Goal: Use online tool/utility: Utilize a website feature to perform a specific function

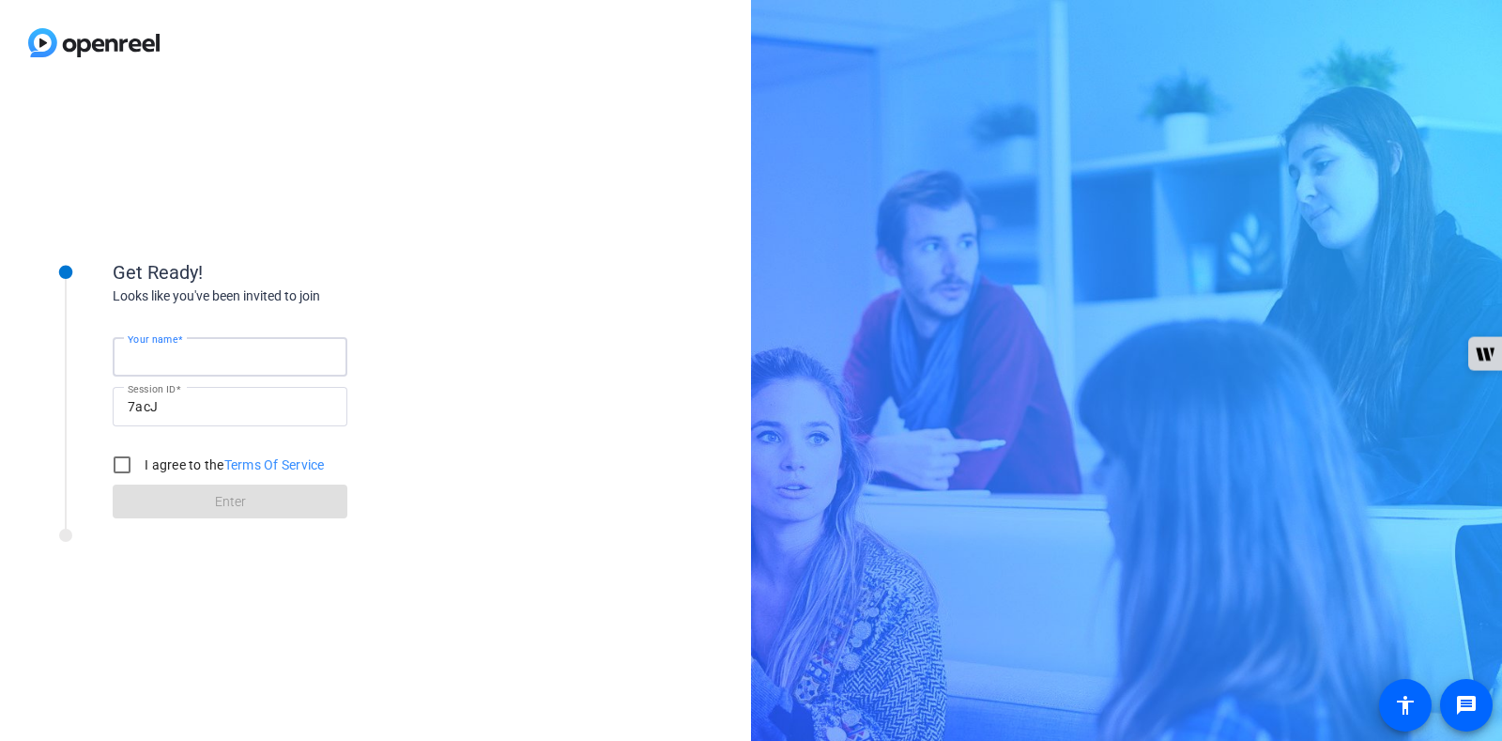
click at [291, 359] on input "Your name" at bounding box center [230, 356] width 205 height 23
type input "[PERSON_NAME]"
click at [130, 467] on input "I agree to the Terms Of Service" at bounding box center [122, 465] width 38 height 38
checkbox input "true"
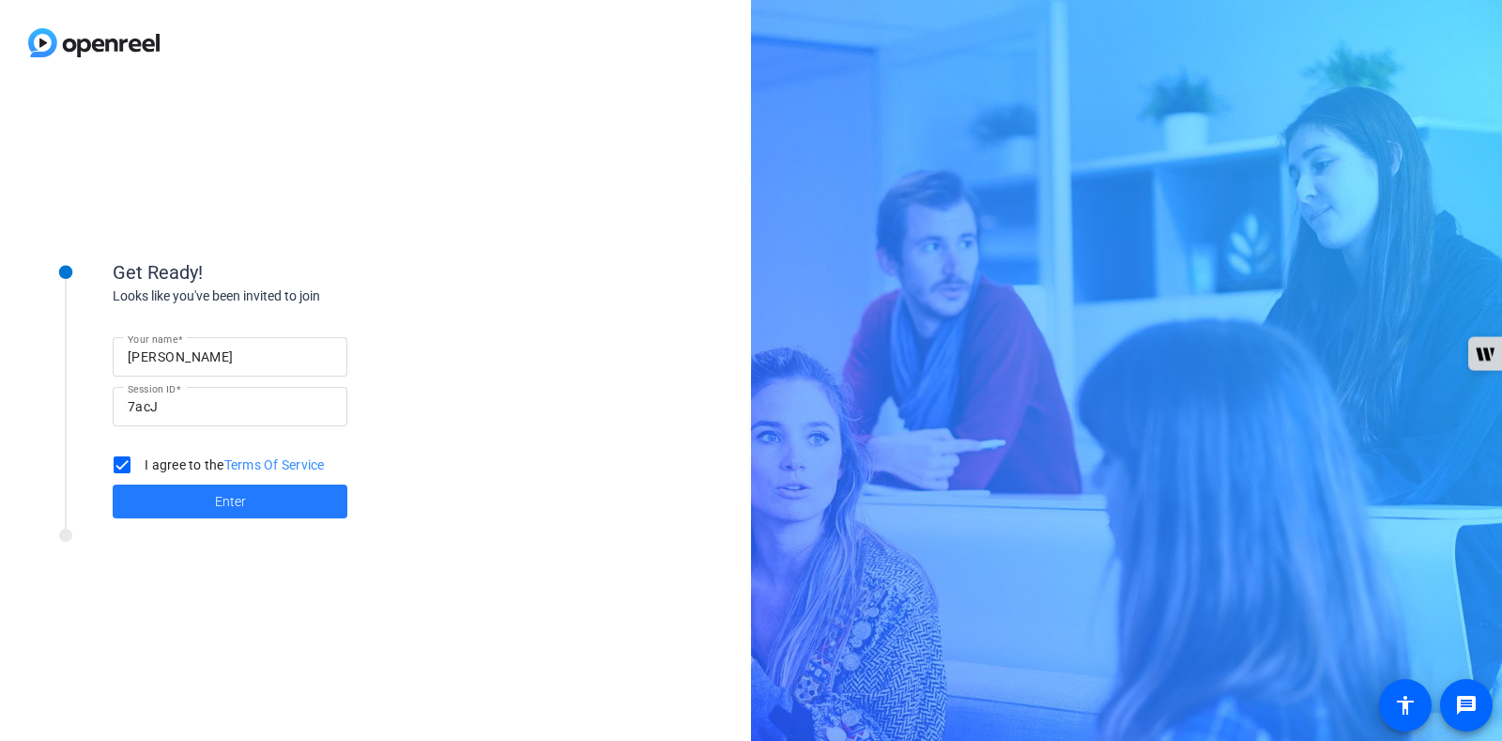
click at [177, 501] on span at bounding box center [230, 501] width 235 height 45
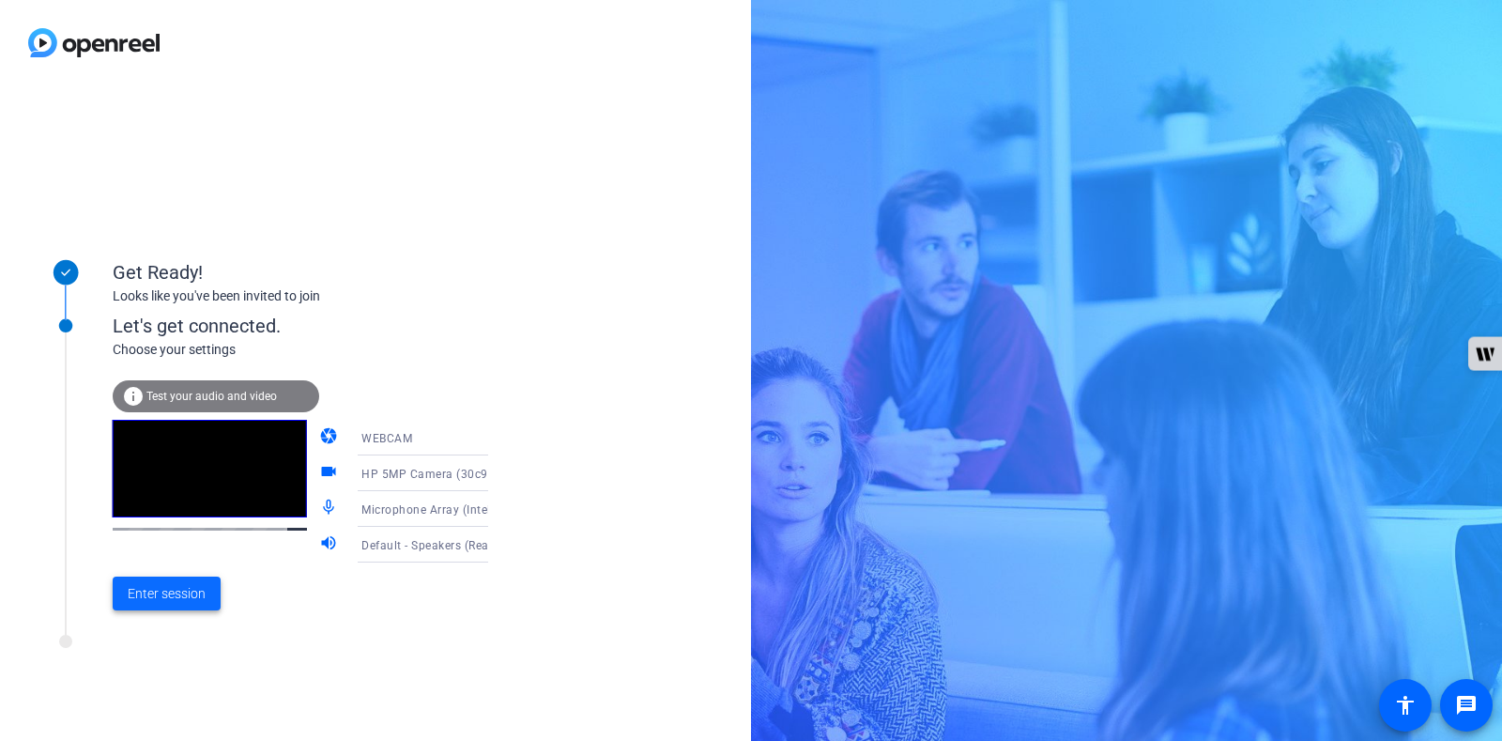
click at [177, 590] on span "Enter session" at bounding box center [167, 594] width 78 height 20
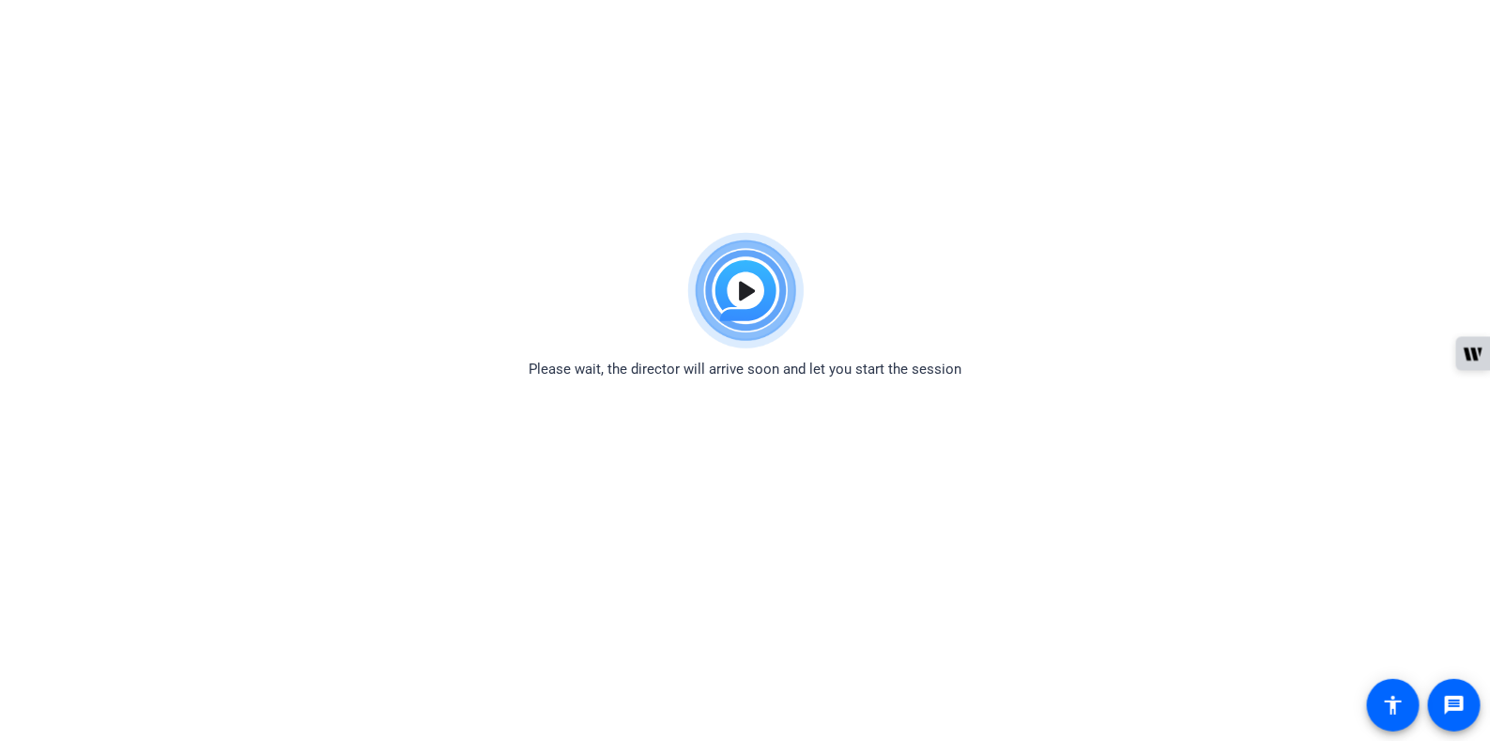
drag, startPoint x: 1166, startPoint y: 382, endPoint x: 1025, endPoint y: 177, distance: 248.4
click at [1166, 382] on body "Accessibility Screen-Reader Guide, Feedback, and Issue Reporting | New window P…" at bounding box center [745, 593] width 1490 height 741
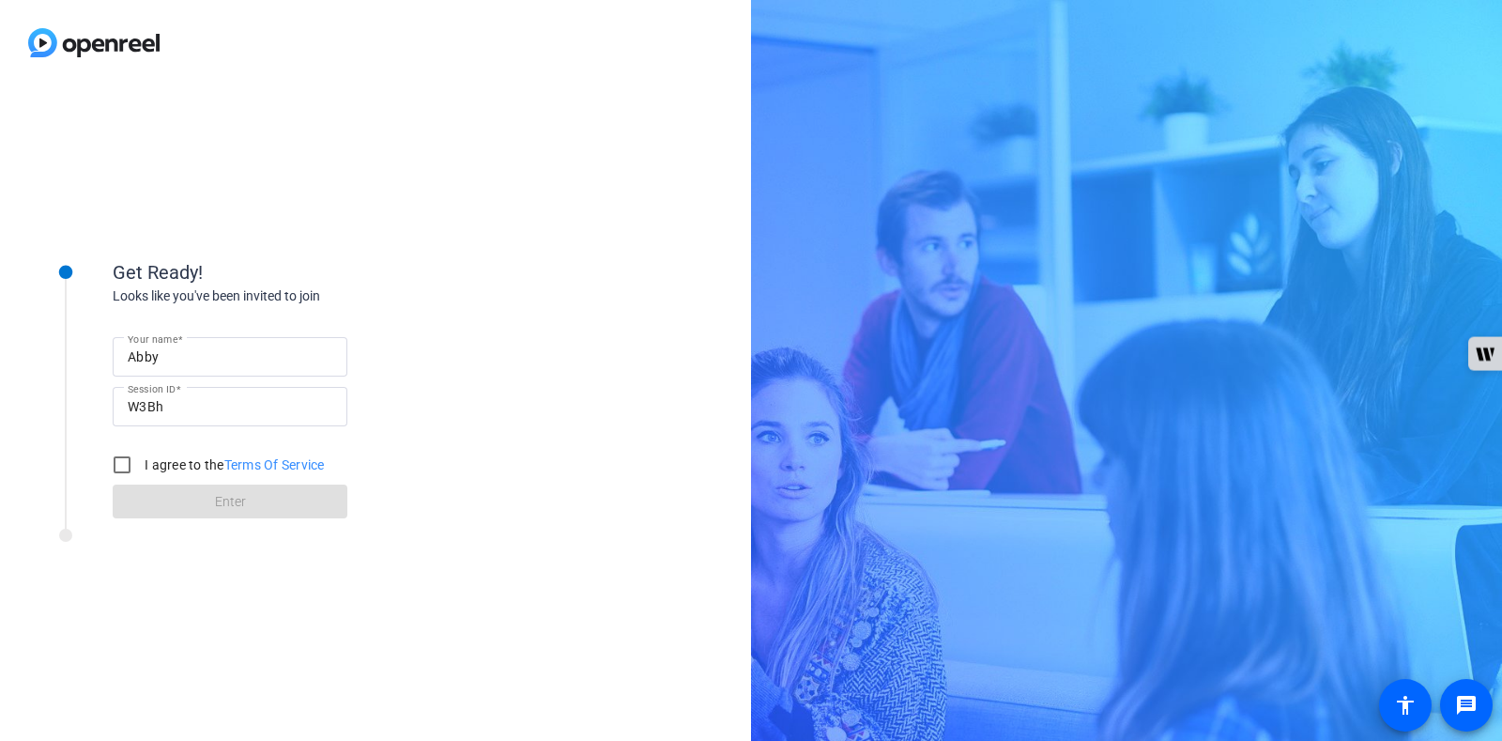
click at [138, 365] on input "Abby" at bounding box center [230, 356] width 205 height 23
type input "Clare"
click at [116, 466] on input "I agree to the Terms Of Service" at bounding box center [122, 465] width 38 height 38
checkbox input "true"
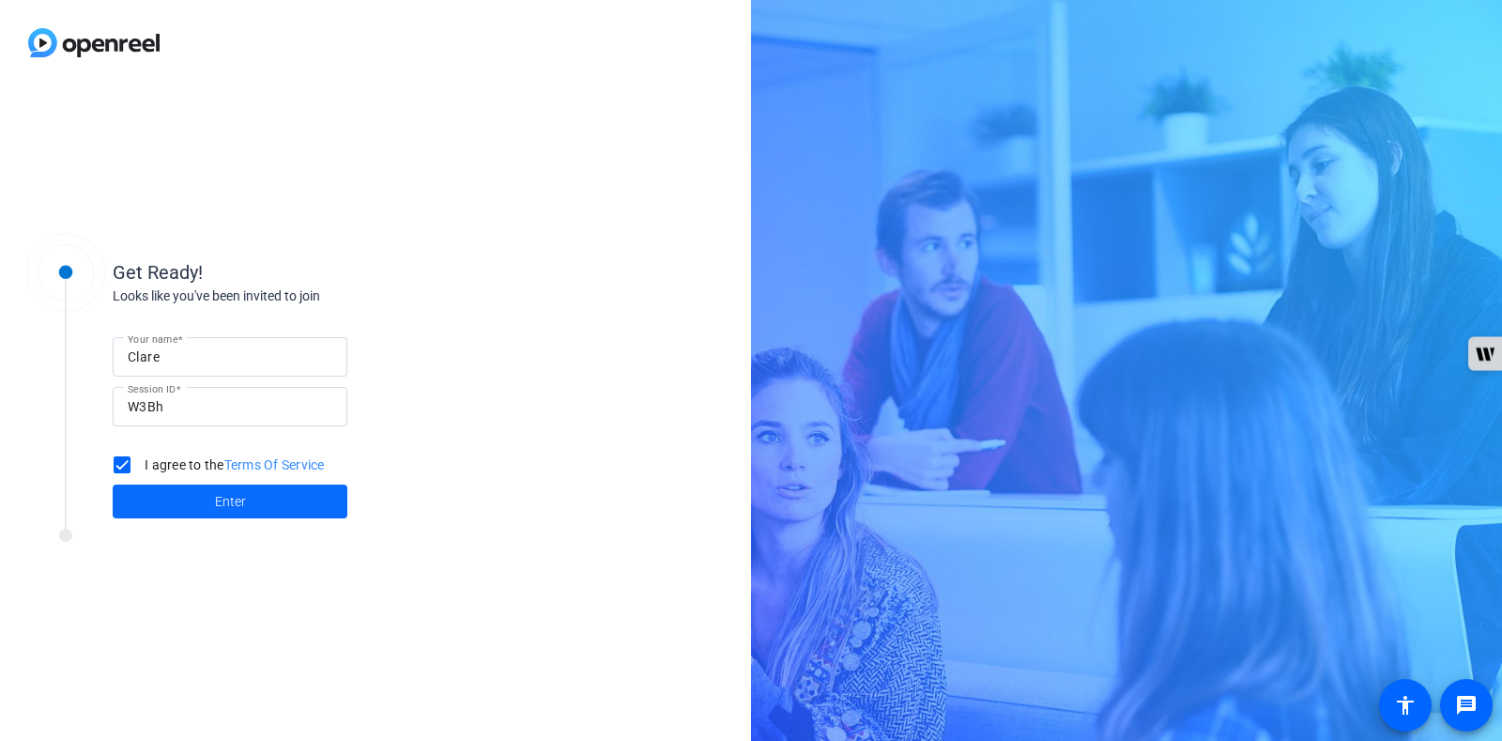
click at [202, 510] on span at bounding box center [230, 501] width 235 height 45
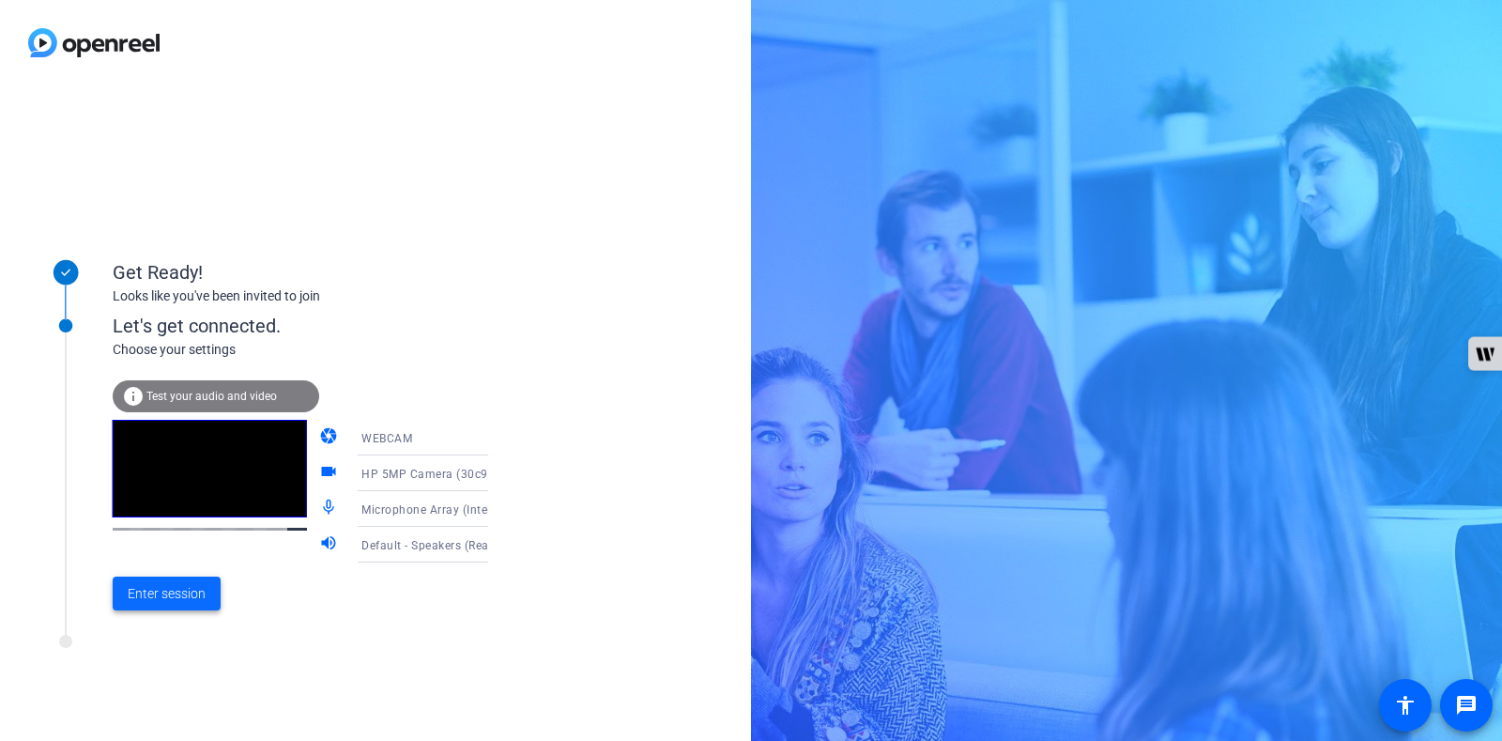
click at [181, 589] on span "Enter session" at bounding box center [167, 594] width 78 height 20
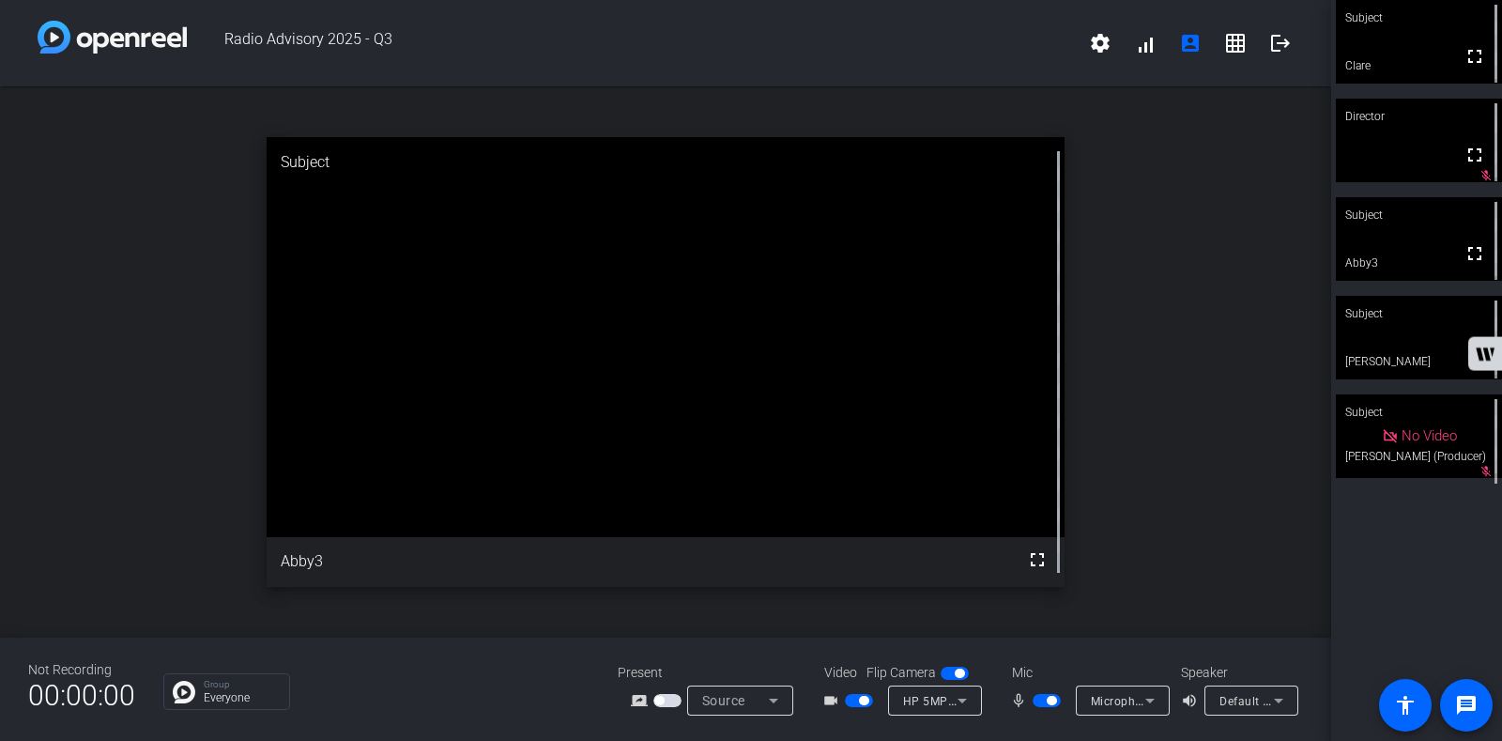
click at [671, 704] on span "button" at bounding box center [667, 700] width 28 height 13
click at [1042, 701] on span "button" at bounding box center [1047, 700] width 28 height 13
click at [1042, 701] on span "button" at bounding box center [1038, 700] width 9 height 9
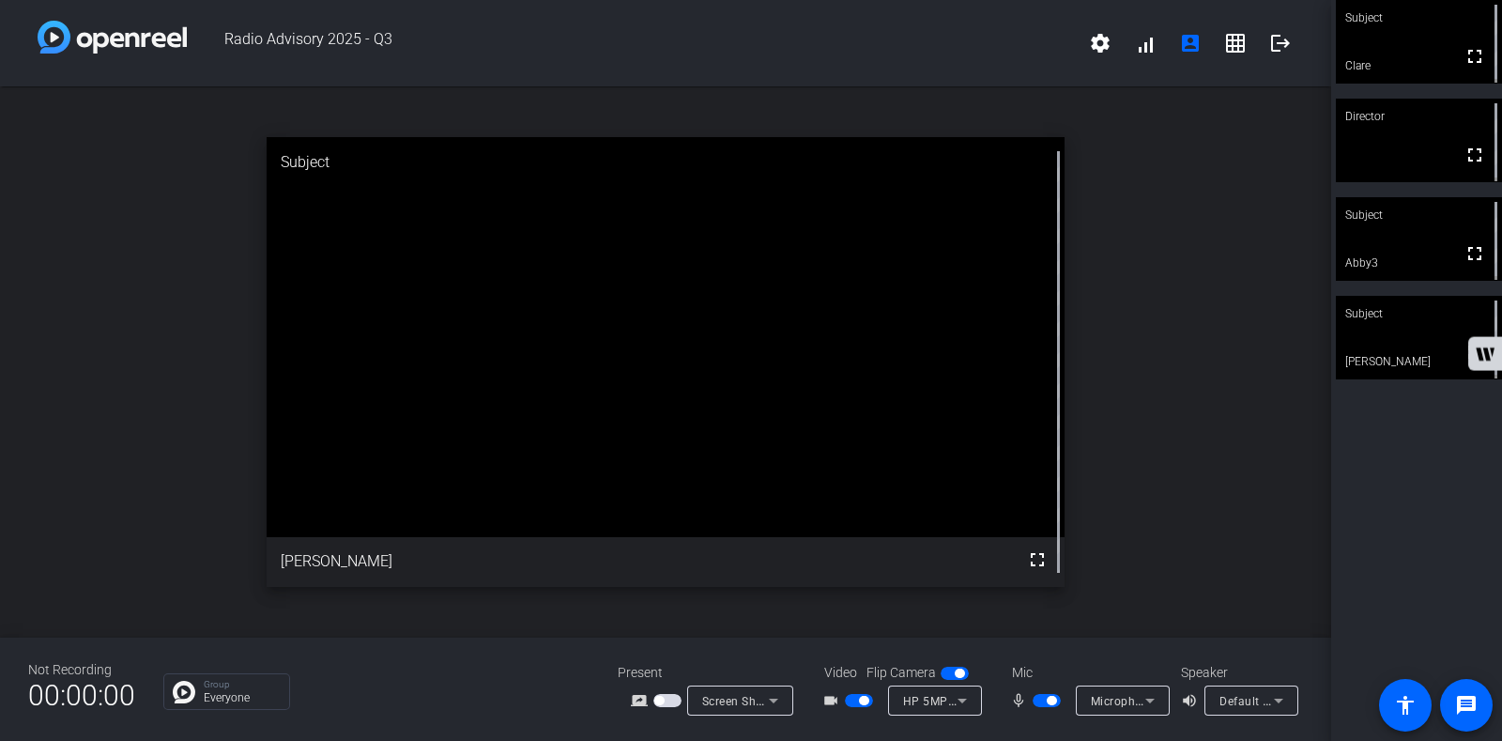
click at [1261, 406] on div "open_in_new Subject fullscreen Beau Raymond" at bounding box center [665, 361] width 1331 height 551
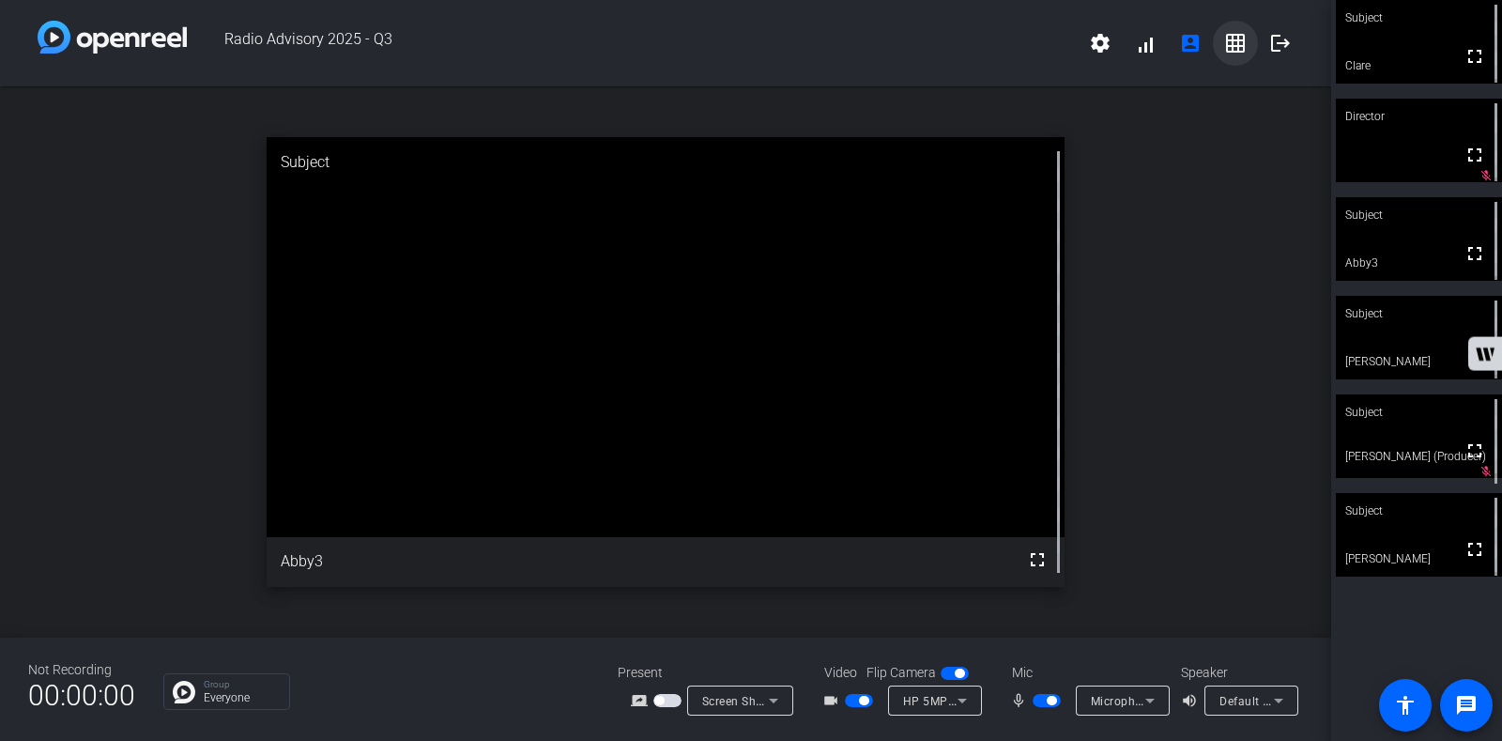
click at [1244, 48] on mat-icon "grid_on" at bounding box center [1235, 43] width 23 height 23
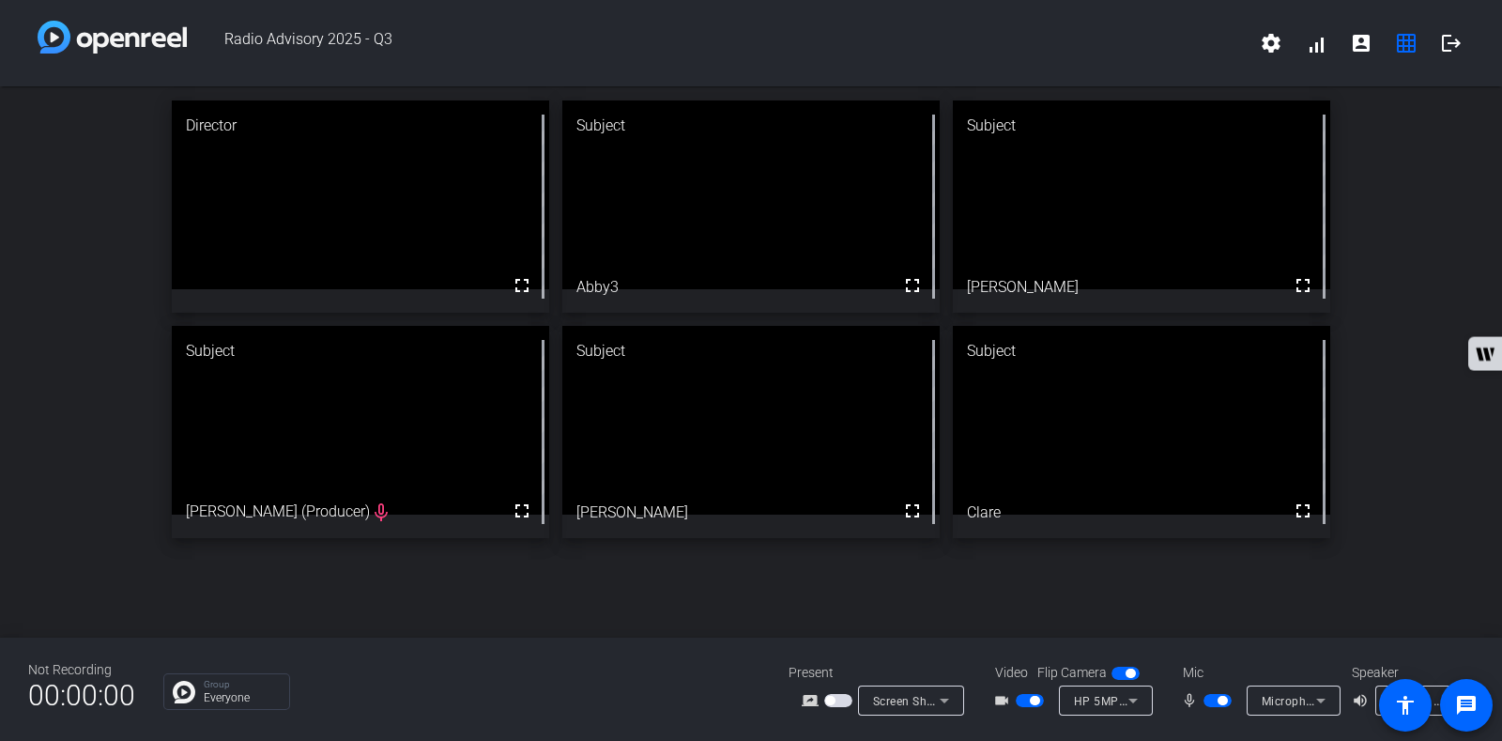
click at [1437, 355] on div "Director fullscreen Subject fullscreen Abby3 Subject fullscreen Beau Raymond Su…" at bounding box center [751, 319] width 1502 height 466
click at [1216, 697] on span "button" at bounding box center [1217, 700] width 28 height 13
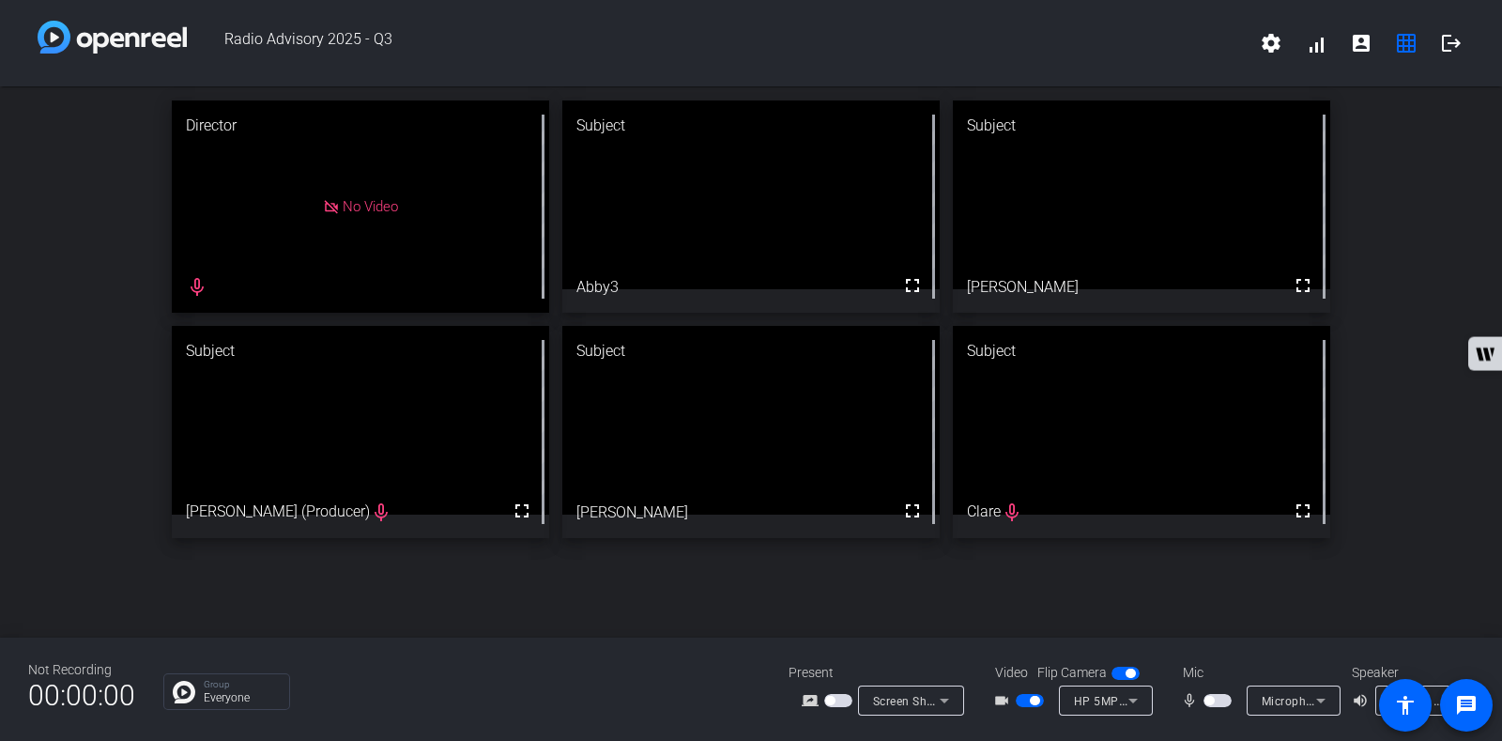
click at [1419, 562] on div "Director No Video mic_none Subject fullscreen Abby3 Subject fullscreen Beau Ray…" at bounding box center [751, 361] width 1502 height 551
click at [1417, 382] on div "Director fullscreen Subject fullscreen Abby3 Subject fullscreen Beau Raymond Su…" at bounding box center [751, 319] width 1502 height 466
click at [1441, 489] on div "Director fullscreen Subject fullscreen Abby3 Subject fullscreen Beau Raymond Su…" at bounding box center [751, 319] width 1502 height 466
click at [1432, 448] on div "Director fullscreen Subject fullscreen Abby3 Subject fullscreen Beau Raymond Su…" at bounding box center [751, 319] width 1502 height 466
click at [1421, 448] on div "Director No Video mic_none Subject fullscreen Abby3 Subject fullscreen Beau Ray…" at bounding box center [751, 319] width 1502 height 466
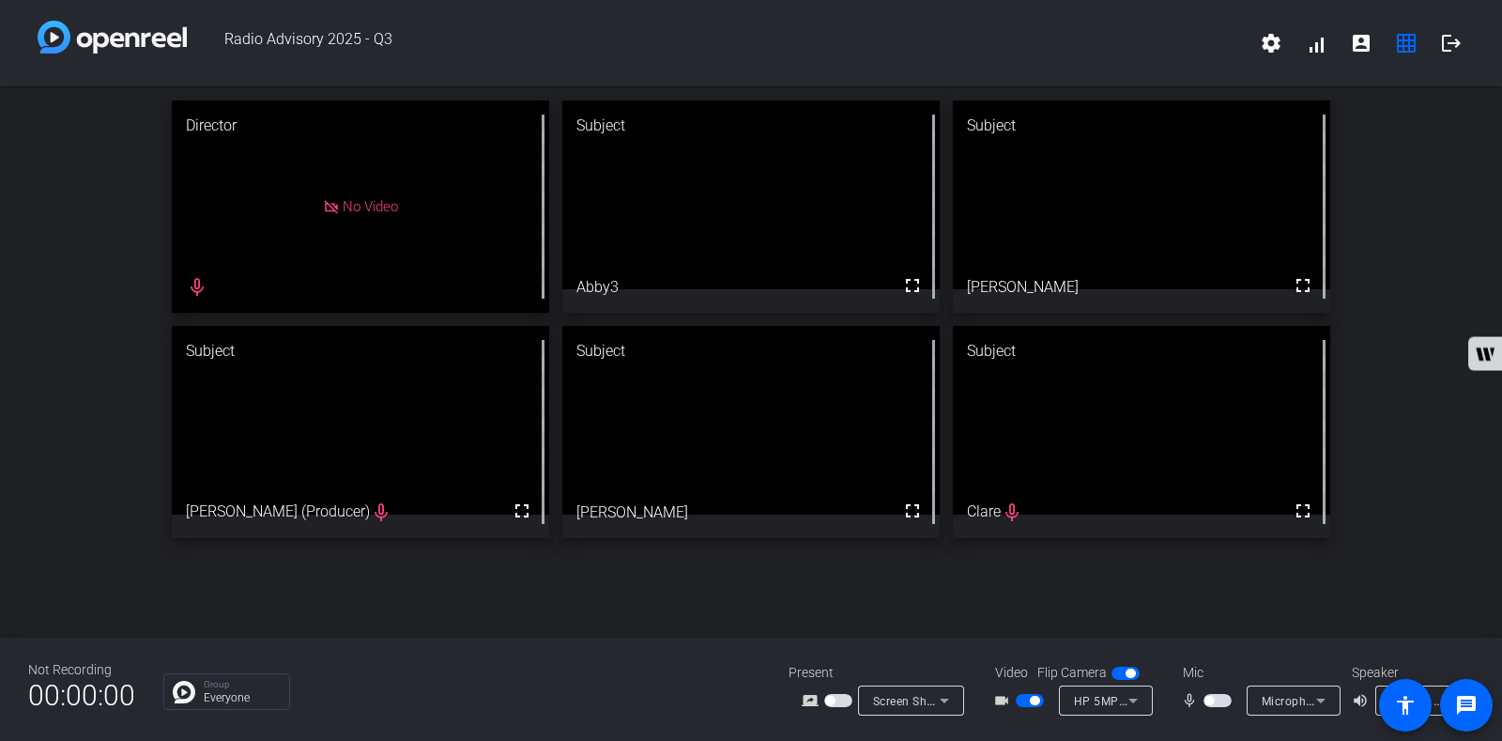
click at [1397, 381] on div "Director No Video mic_none Subject fullscreen Abby3 Subject fullscreen Beau Ray…" at bounding box center [751, 319] width 1502 height 466
click at [1214, 697] on span "button" at bounding box center [1217, 700] width 28 height 13
click at [1210, 701] on span "button" at bounding box center [1217, 700] width 28 height 13
click at [1397, 590] on div "Director No Video mic_none Subject fullscreen Abby3 Subject fullscreen Beau Ray…" at bounding box center [751, 361] width 1502 height 551
click at [1215, 701] on span "button" at bounding box center [1217, 700] width 28 height 13
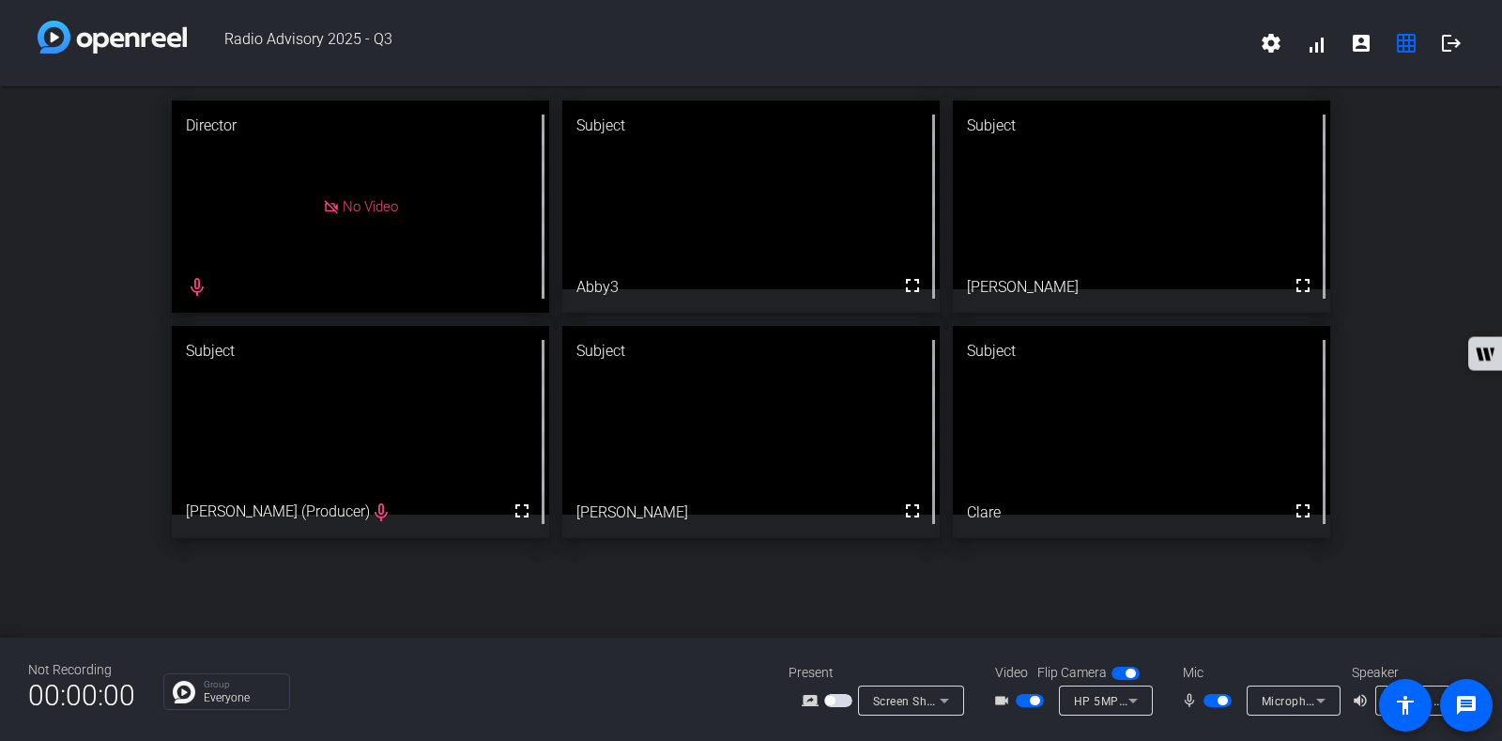
click at [1218, 698] on span "button" at bounding box center [1222, 700] width 9 height 9
click at [1218, 698] on span "button" at bounding box center [1217, 700] width 28 height 13
click at [1218, 700] on span "button" at bounding box center [1222, 700] width 9 height 9
click at [1446, 401] on div "Director No Video mic_none Subject fullscreen Abby3 Subject fullscreen Beau Ray…" at bounding box center [751, 319] width 1502 height 466
click at [1385, 382] on div "Director No Video mic_none Subject fullscreen Abby3 Subject fullscreen Beau Ray…" at bounding box center [751, 319] width 1502 height 466
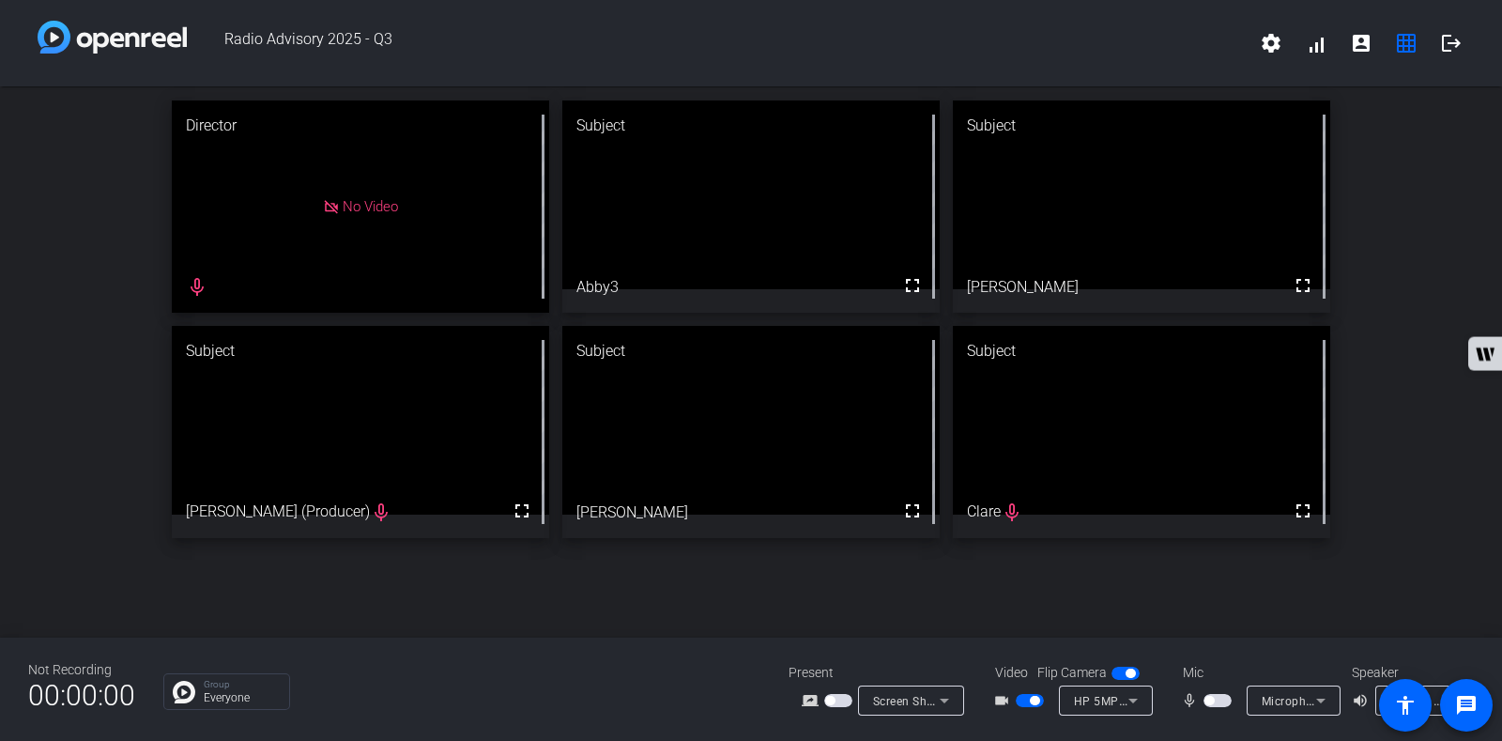
click at [1219, 700] on span "button" at bounding box center [1217, 700] width 28 height 13
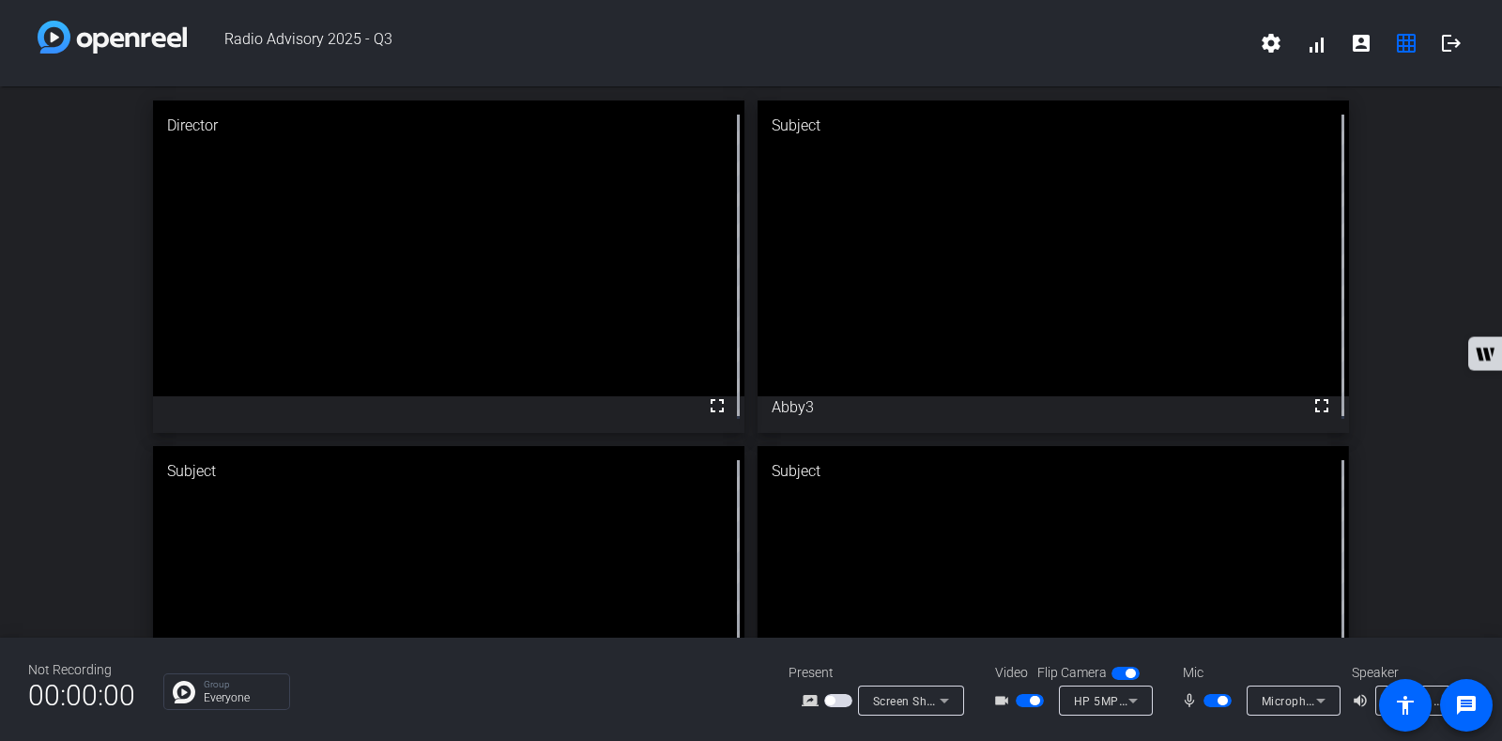
click at [1033, 698] on span "button" at bounding box center [1034, 700] width 9 height 9
click at [1208, 699] on span "button" at bounding box center [1217, 700] width 28 height 13
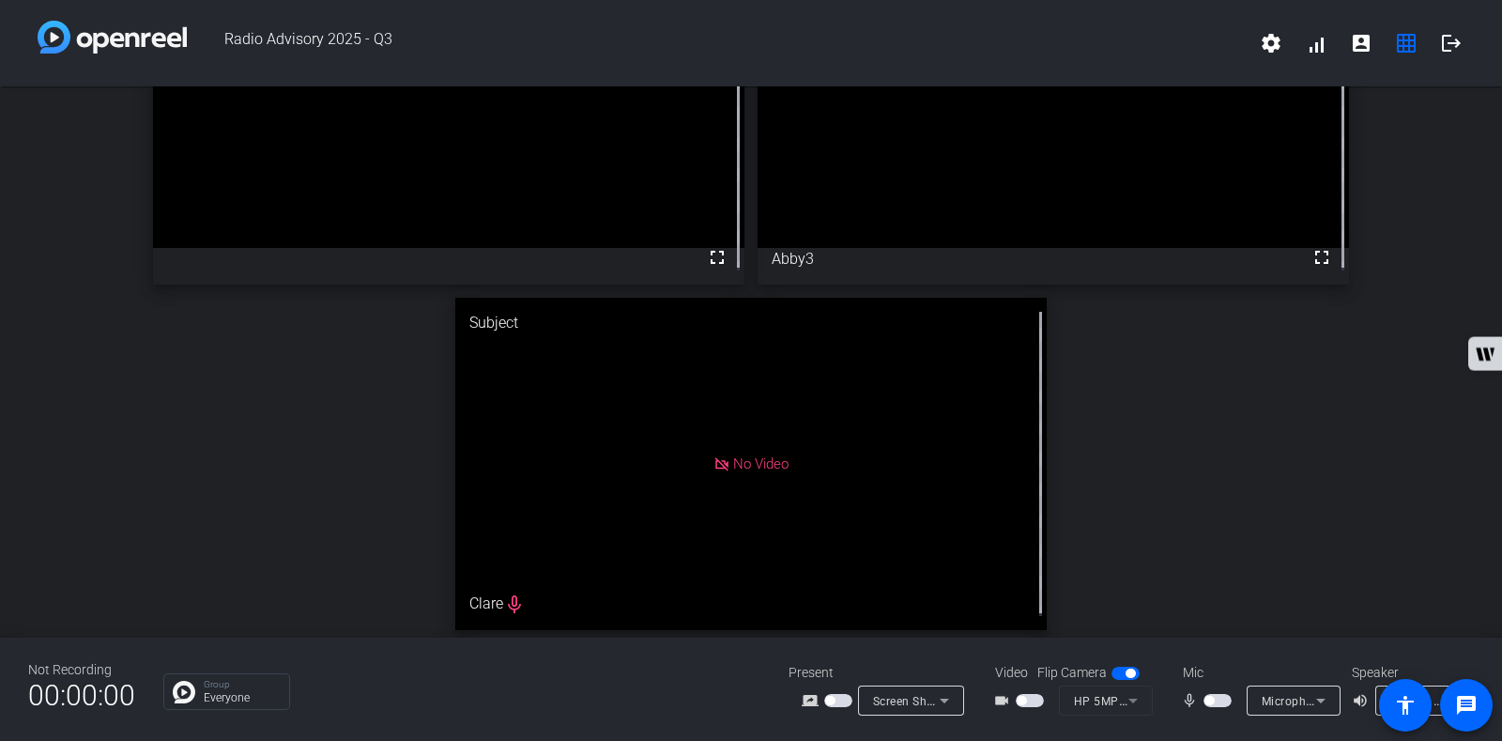
click at [1028, 696] on span "button" at bounding box center [1030, 700] width 28 height 13
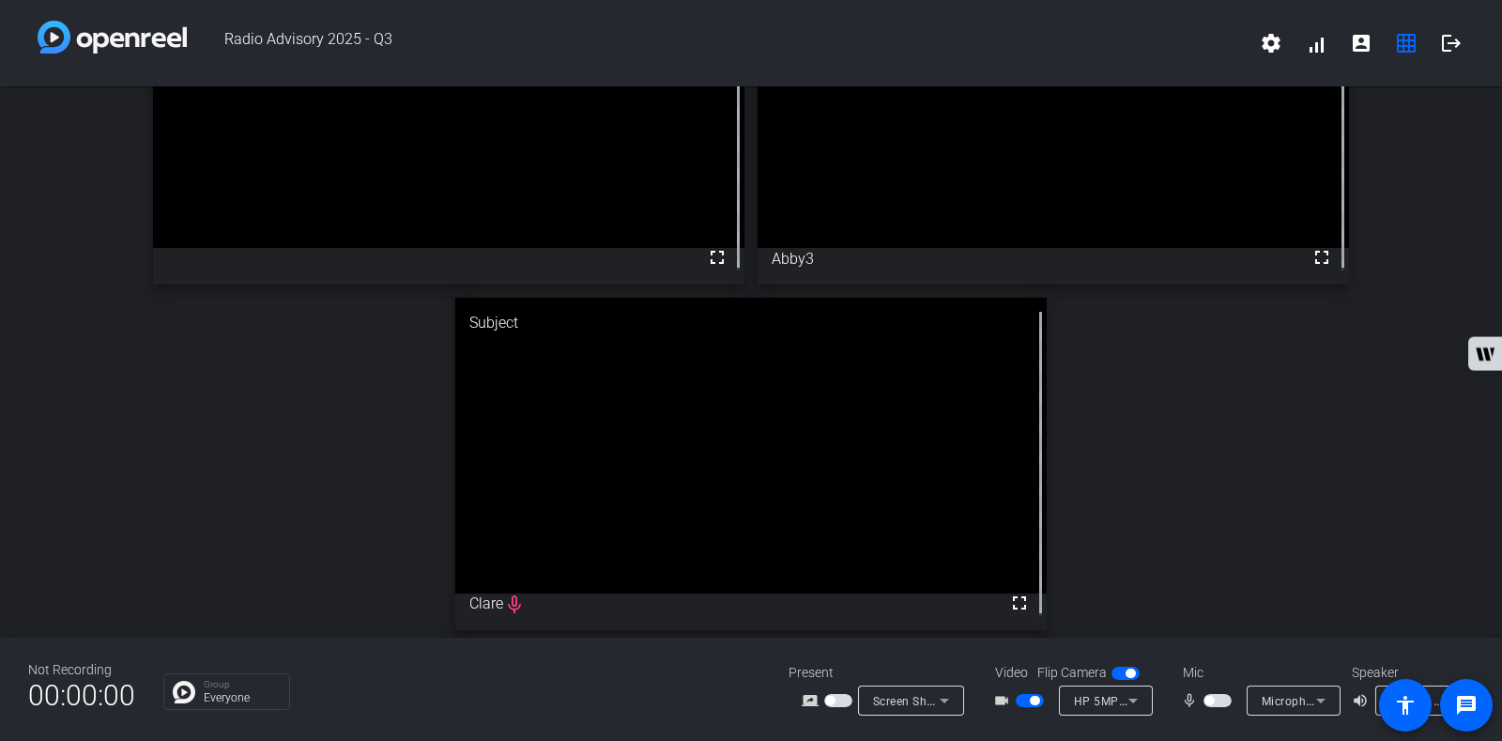
click at [1220, 698] on span "button" at bounding box center [1217, 700] width 28 height 13
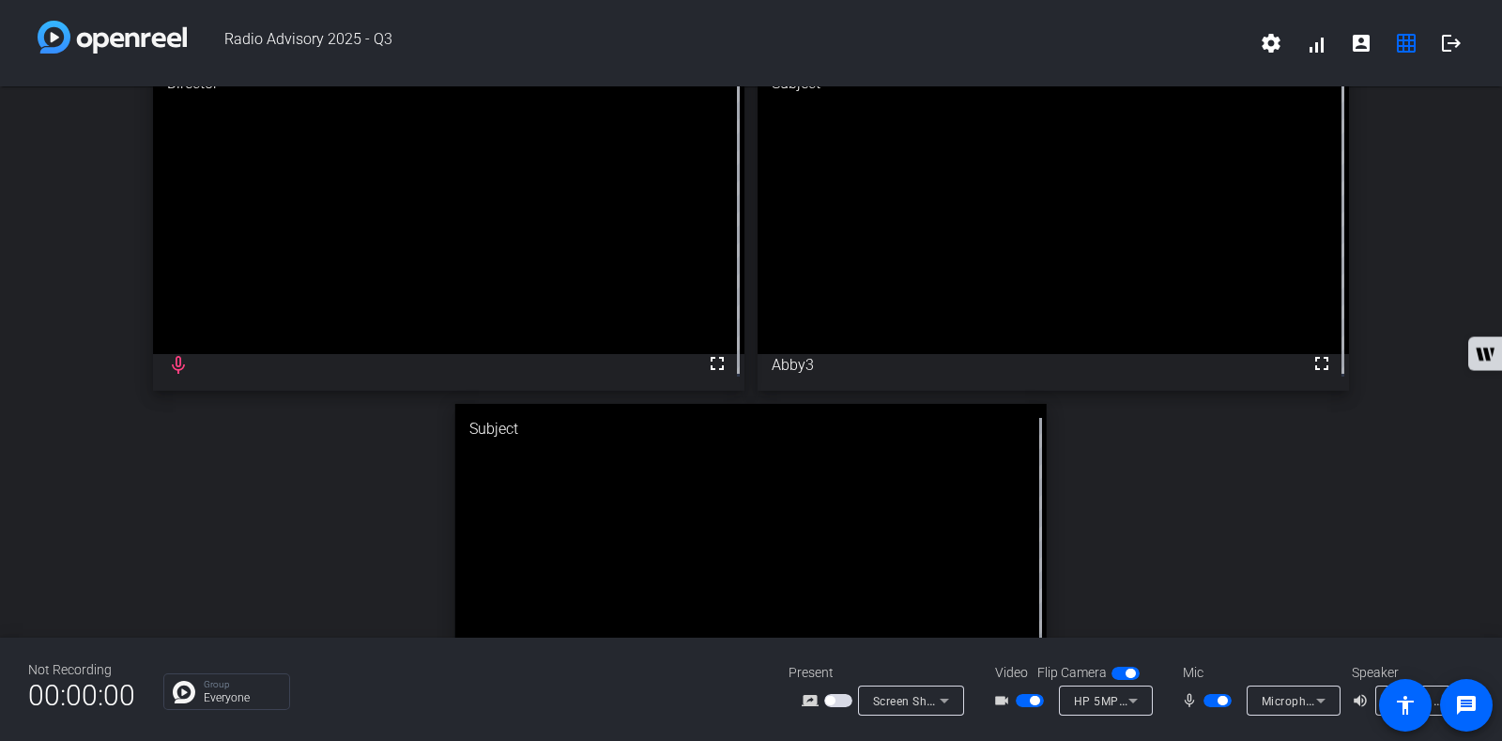
scroll to position [33, 0]
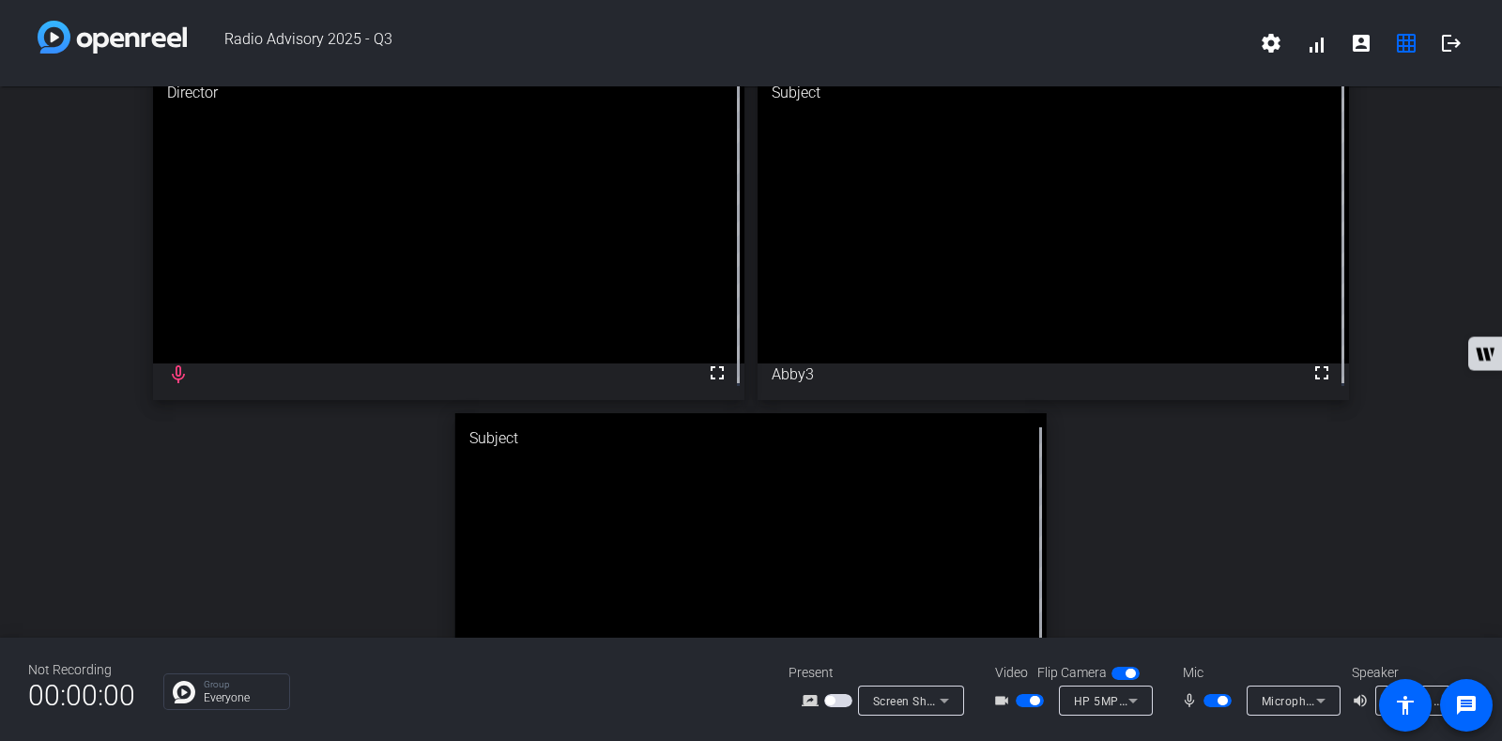
click at [1422, 200] on div "Director fullscreen mic_none Subject fullscreen Abby3 Subject fullscreen Clare" at bounding box center [751, 407] width 1502 height 706
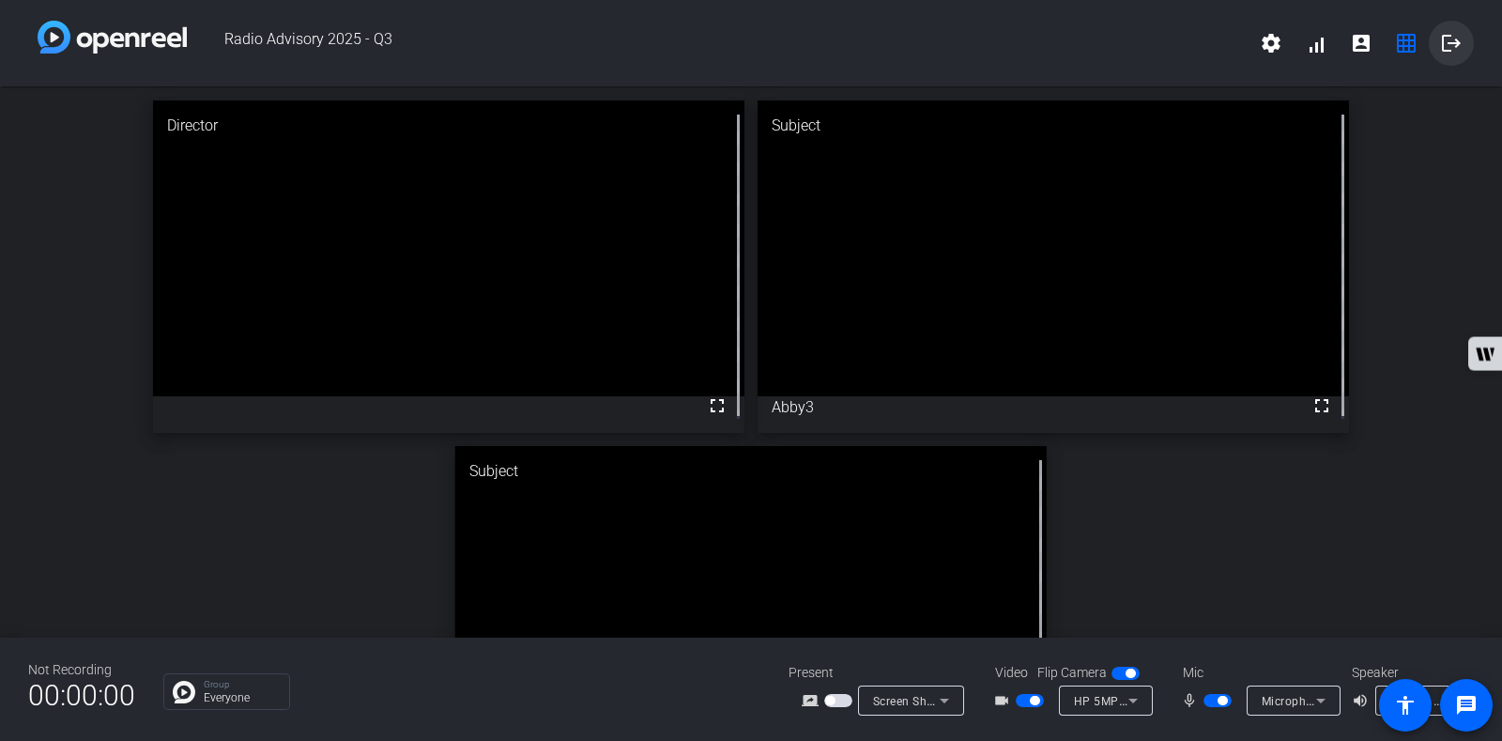
click at [1460, 51] on mat-icon "logout" at bounding box center [1451, 43] width 23 height 23
